Goal: Task Accomplishment & Management: Manage account settings

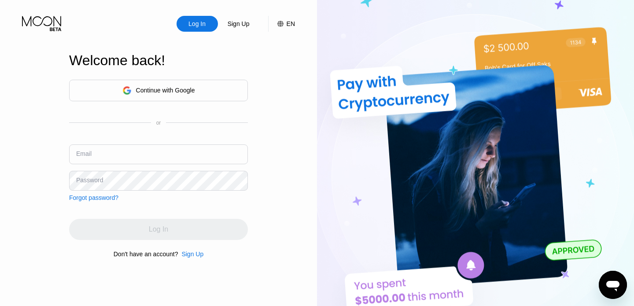
type input "londrikjaa@yopmail.com"
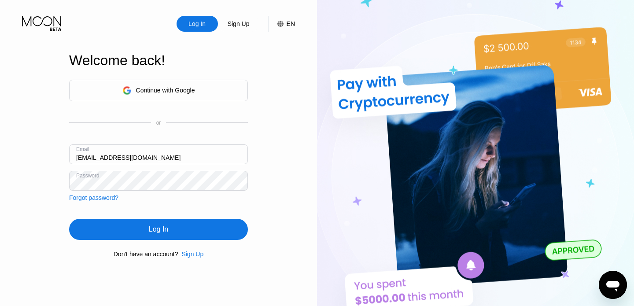
click at [171, 152] on input "londrikjaa@yopmail.com" at bounding box center [158, 154] width 179 height 20
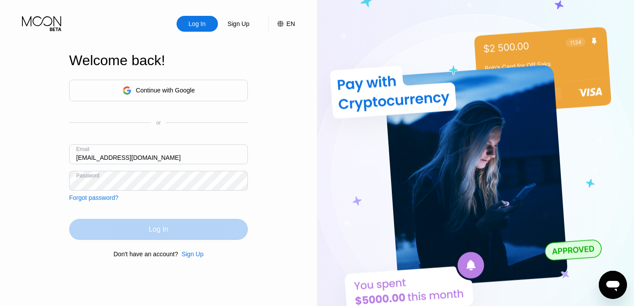
click at [149, 227] on div "Log In" at bounding box center [158, 229] width 19 height 9
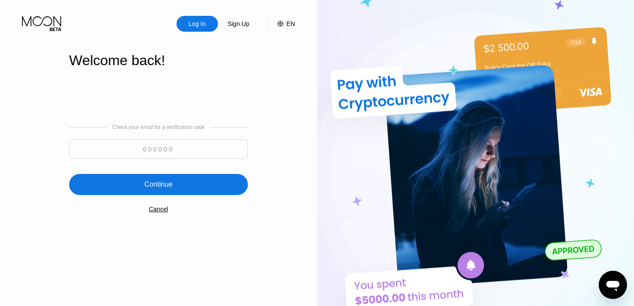
click at [170, 145] on input at bounding box center [158, 149] width 179 height 20
paste input "375210"
type input "375210"
click at [166, 185] on div "Continue" at bounding box center [158, 184] width 28 height 9
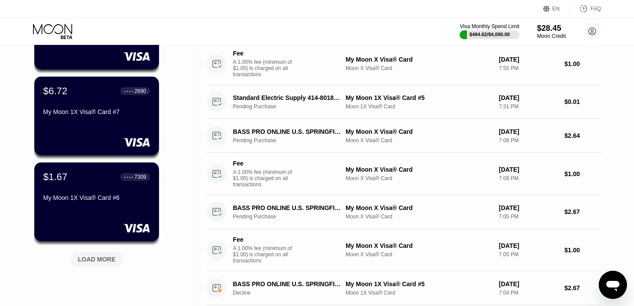
scroll to position [293, 0]
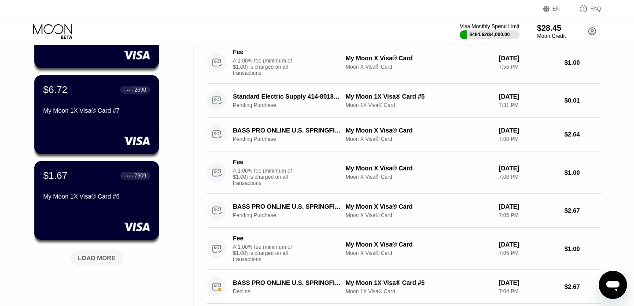
click at [105, 260] on div "LOAD MORE" at bounding box center [97, 258] width 38 height 8
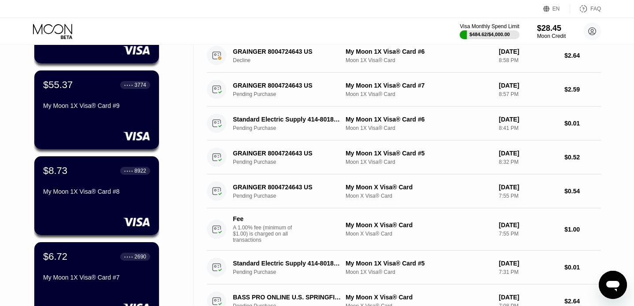
scroll to position [0, 0]
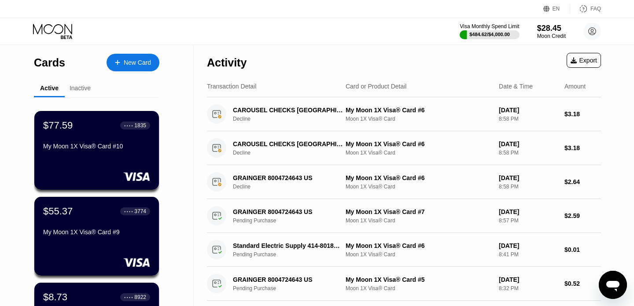
click at [85, 88] on div "Inactive" at bounding box center [80, 88] width 21 height 7
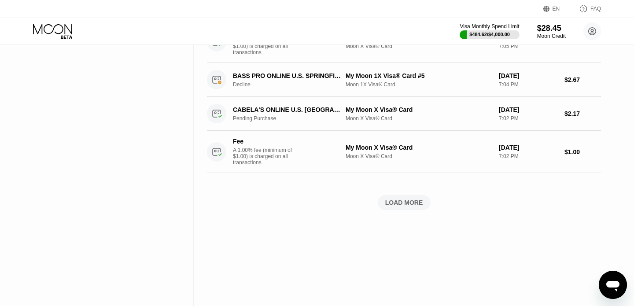
scroll to position [489, 0]
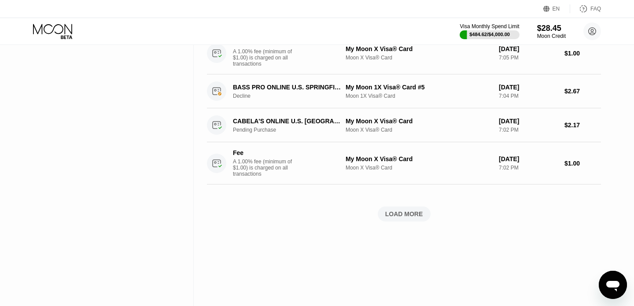
click at [404, 214] on div "LOAD MORE" at bounding box center [404, 214] width 38 height 8
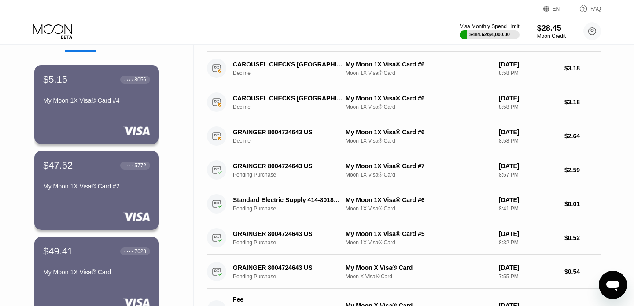
scroll to position [31, 0]
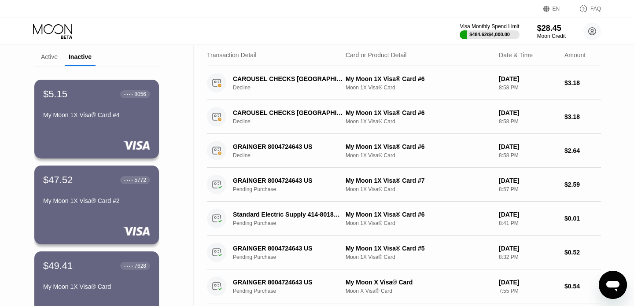
click at [50, 55] on div "Active" at bounding box center [49, 56] width 17 height 7
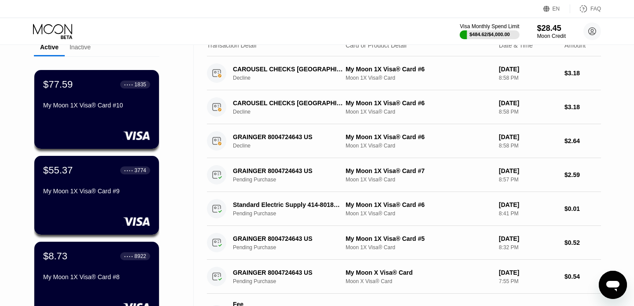
scroll to position [0, 0]
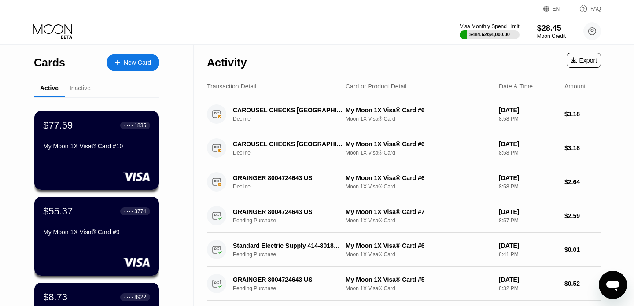
click at [81, 88] on div "Inactive" at bounding box center [80, 88] width 21 height 7
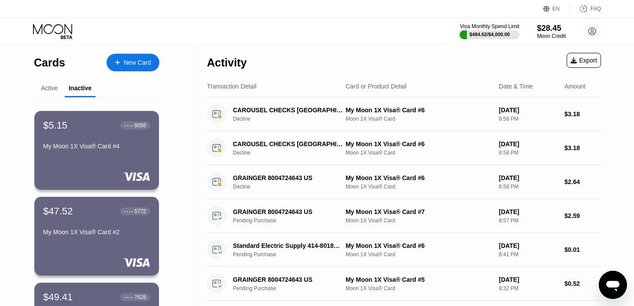
click at [53, 88] on div "Active" at bounding box center [49, 88] width 17 height 7
